Goal: Entertainment & Leisure: Consume media (video, audio)

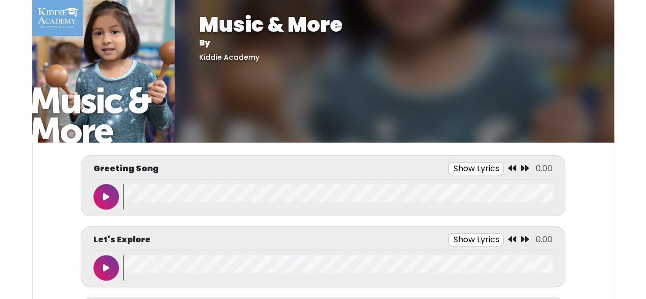
click at [101, 193] on button at bounding box center [106, 197] width 26 height 26
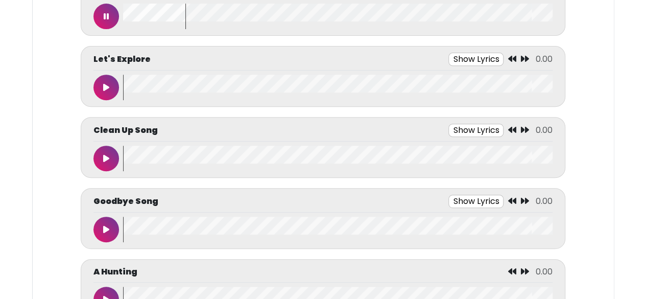
scroll to position [182, 0]
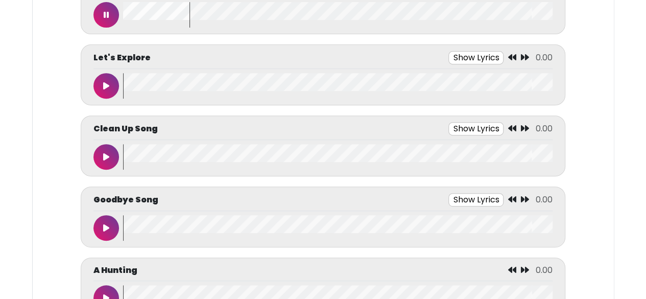
click at [104, 155] on icon at bounding box center [106, 157] width 6 height 8
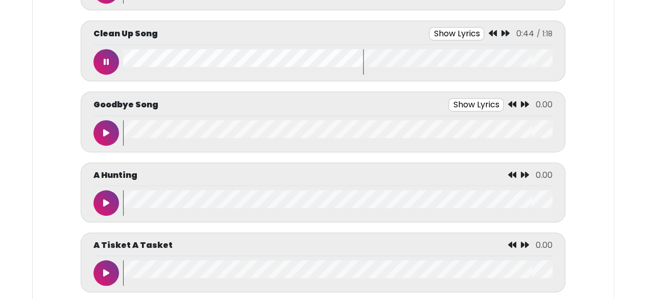
scroll to position [288, 0]
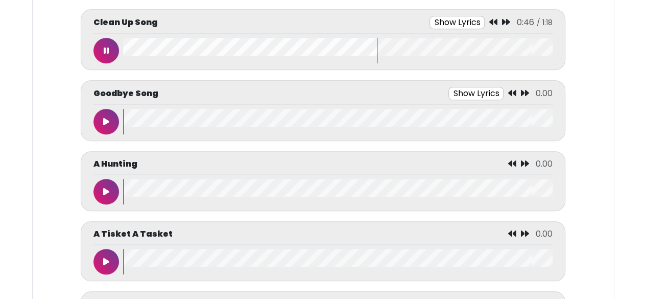
click at [105, 194] on button at bounding box center [106, 192] width 26 height 26
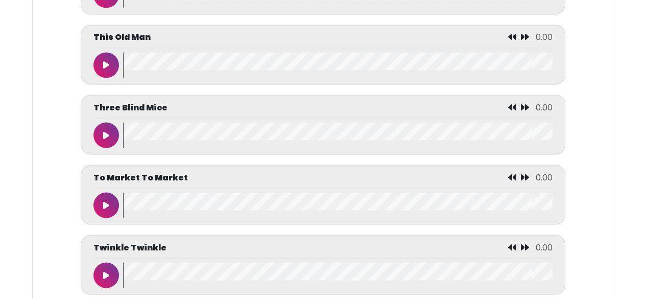
scroll to position [4805, 0]
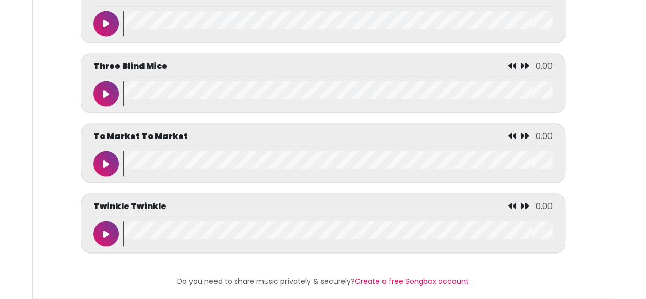
click at [105, 229] on icon at bounding box center [106, 233] width 6 height 8
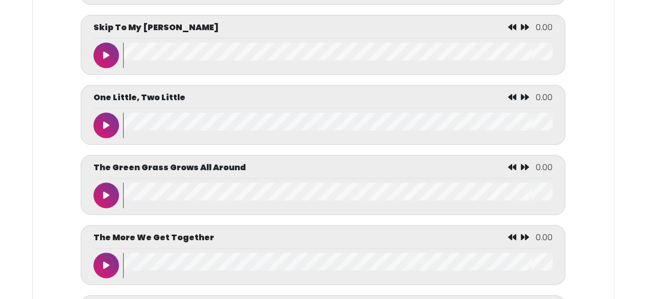
scroll to position [4398, 0]
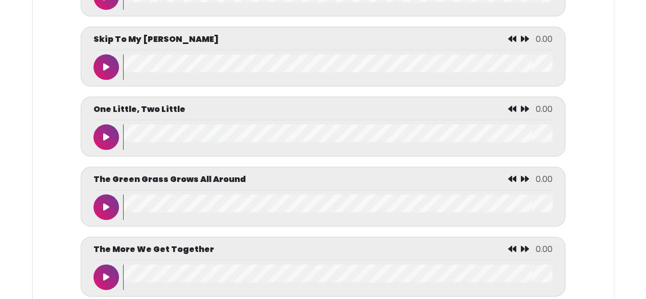
click at [106, 149] on button at bounding box center [106, 137] width 26 height 26
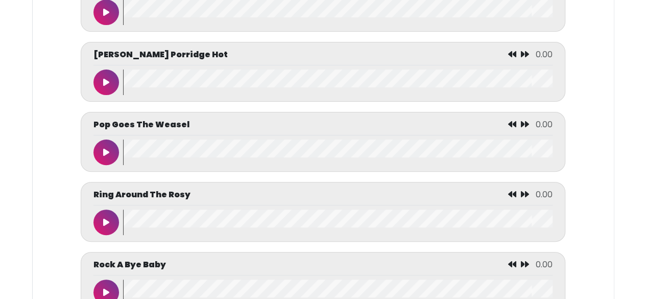
scroll to position [3961, 0]
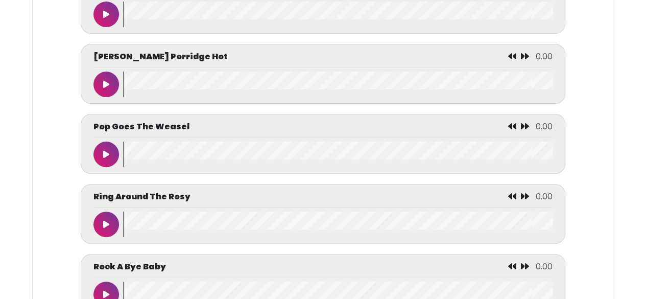
click at [111, 161] on button at bounding box center [106, 154] width 26 height 26
click at [105, 86] on icon at bounding box center [106, 84] width 6 height 8
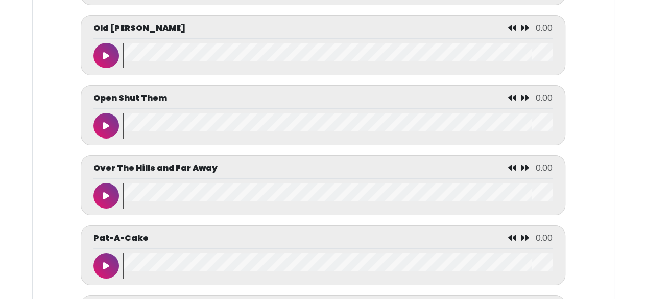
scroll to position [3705, 0]
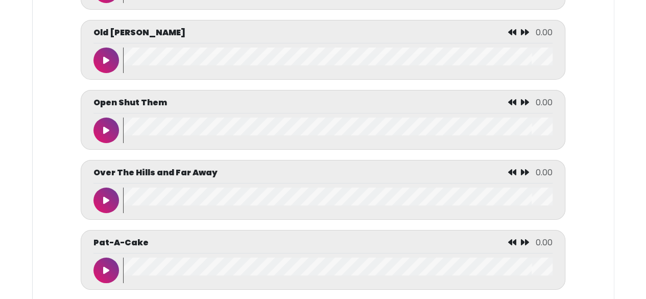
click at [105, 134] on icon at bounding box center [106, 130] width 6 height 8
click at [109, 64] on icon at bounding box center [106, 60] width 6 height 8
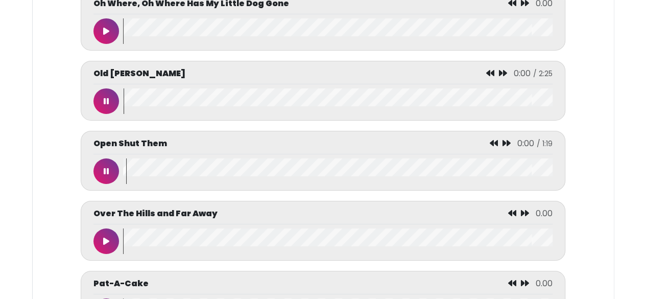
scroll to position [3658, 0]
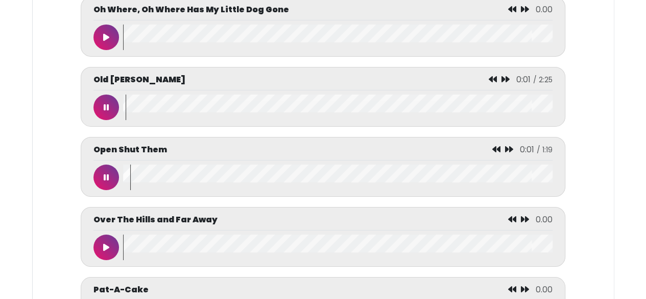
click at [98, 109] on button at bounding box center [106, 107] width 26 height 26
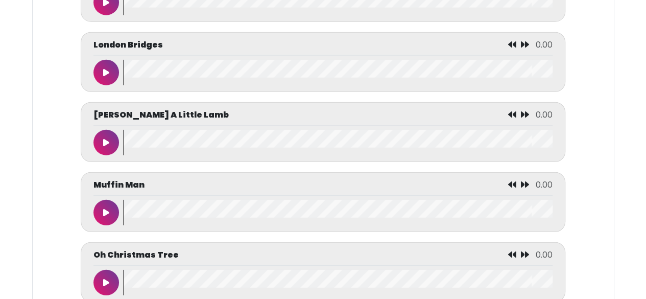
scroll to position [3270, 0]
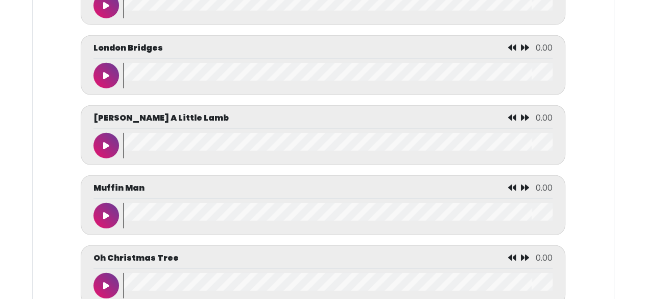
click at [105, 148] on icon at bounding box center [106, 145] width 6 height 8
click at [110, 79] on button at bounding box center [106, 76] width 26 height 26
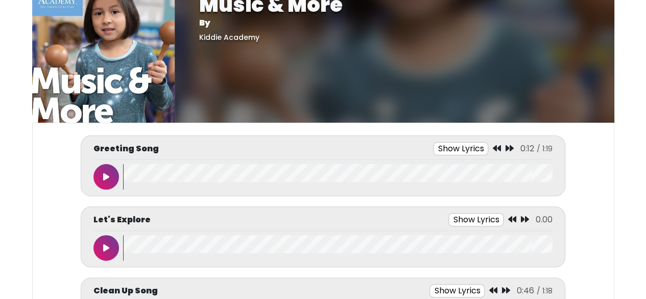
scroll to position [0, 0]
